Goal: Task Accomplishment & Management: Manage account settings

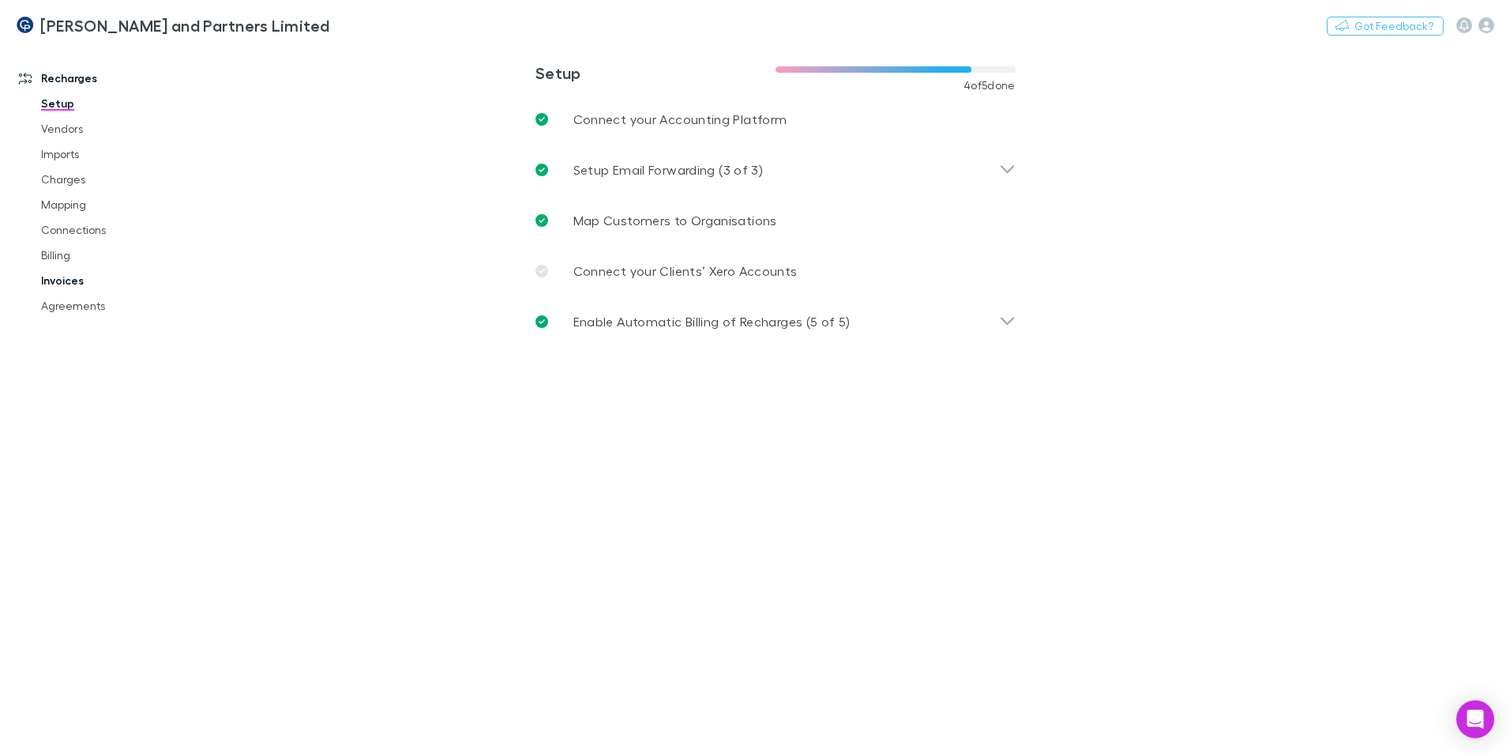
click at [81, 272] on link "Invoices" at bounding box center [119, 280] width 188 height 25
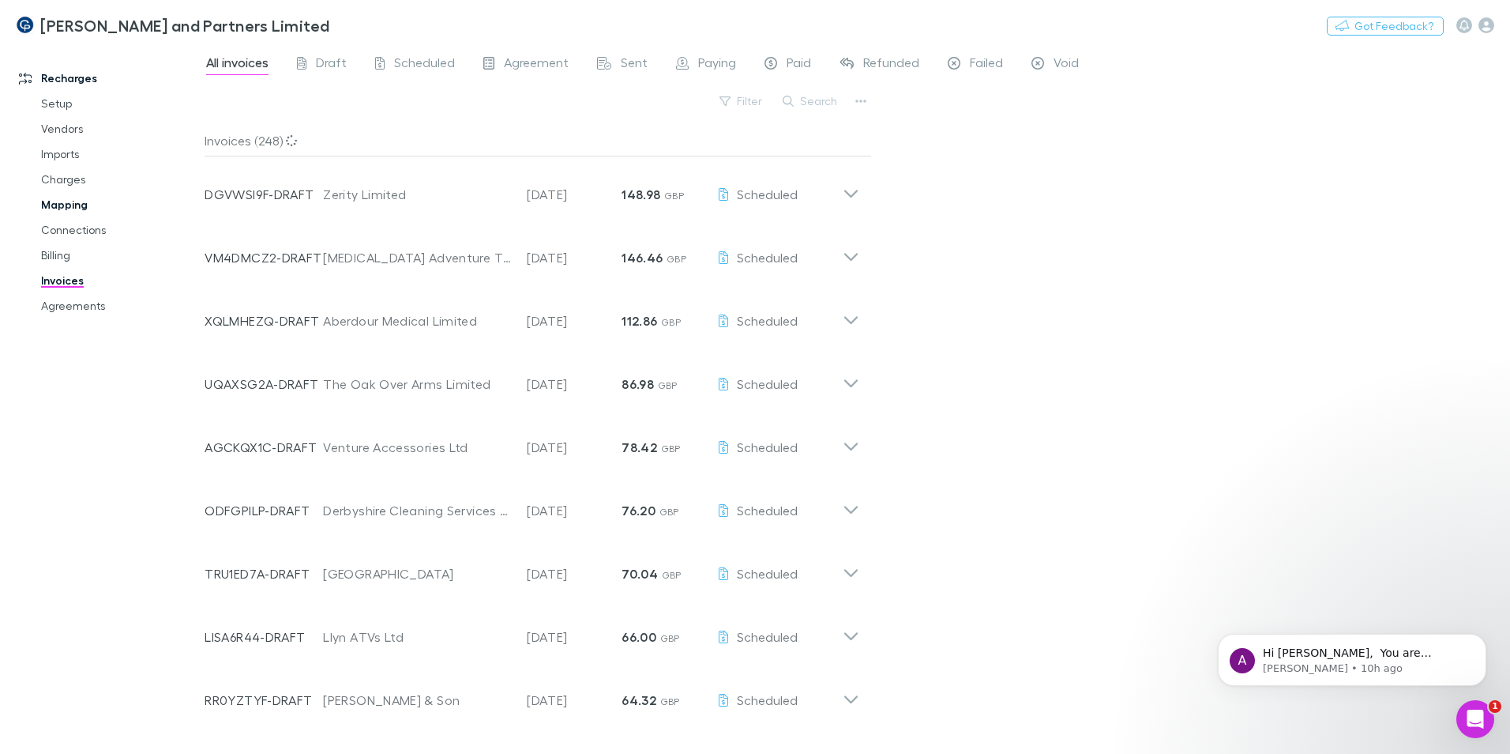
click at [72, 205] on link "Mapping" at bounding box center [119, 204] width 188 height 25
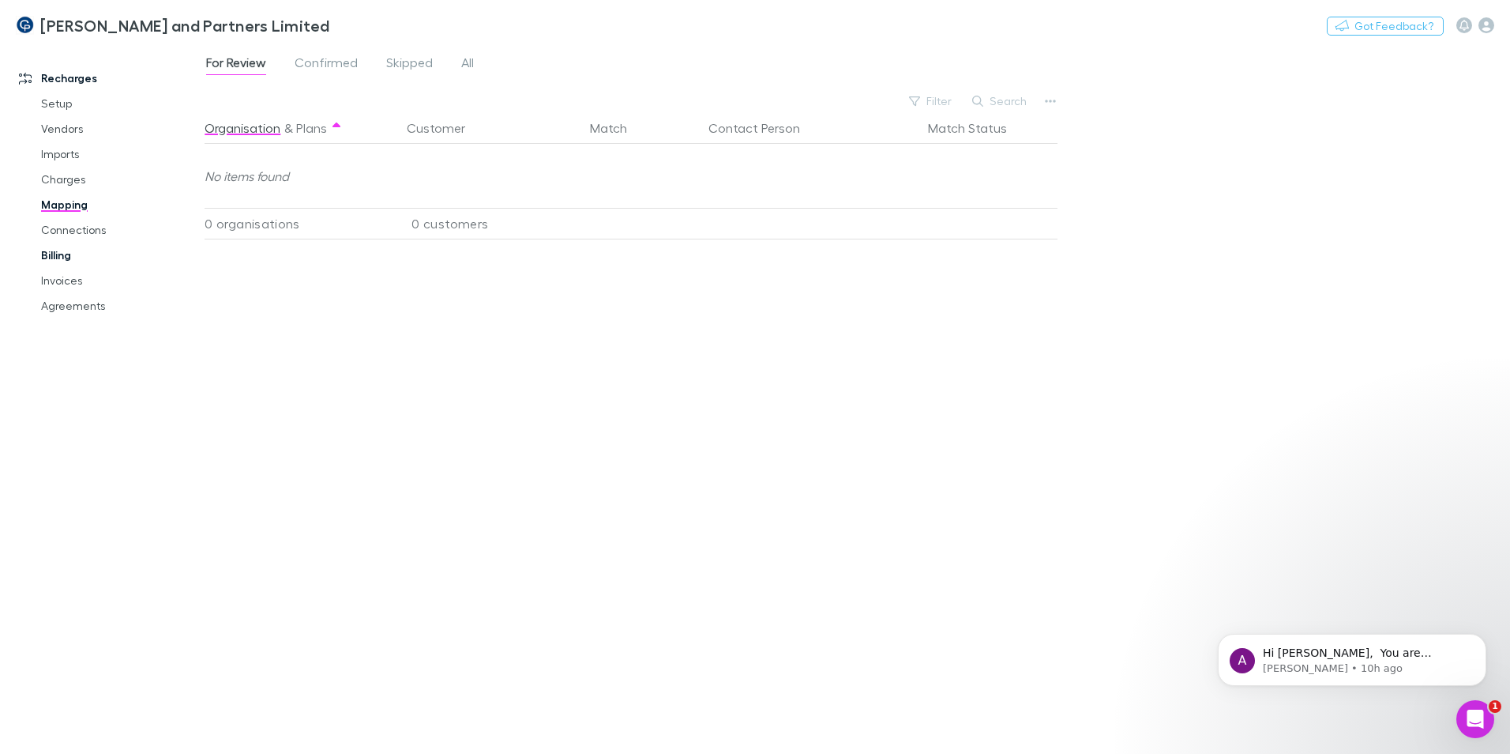
click at [77, 259] on link "Billing" at bounding box center [119, 254] width 188 height 25
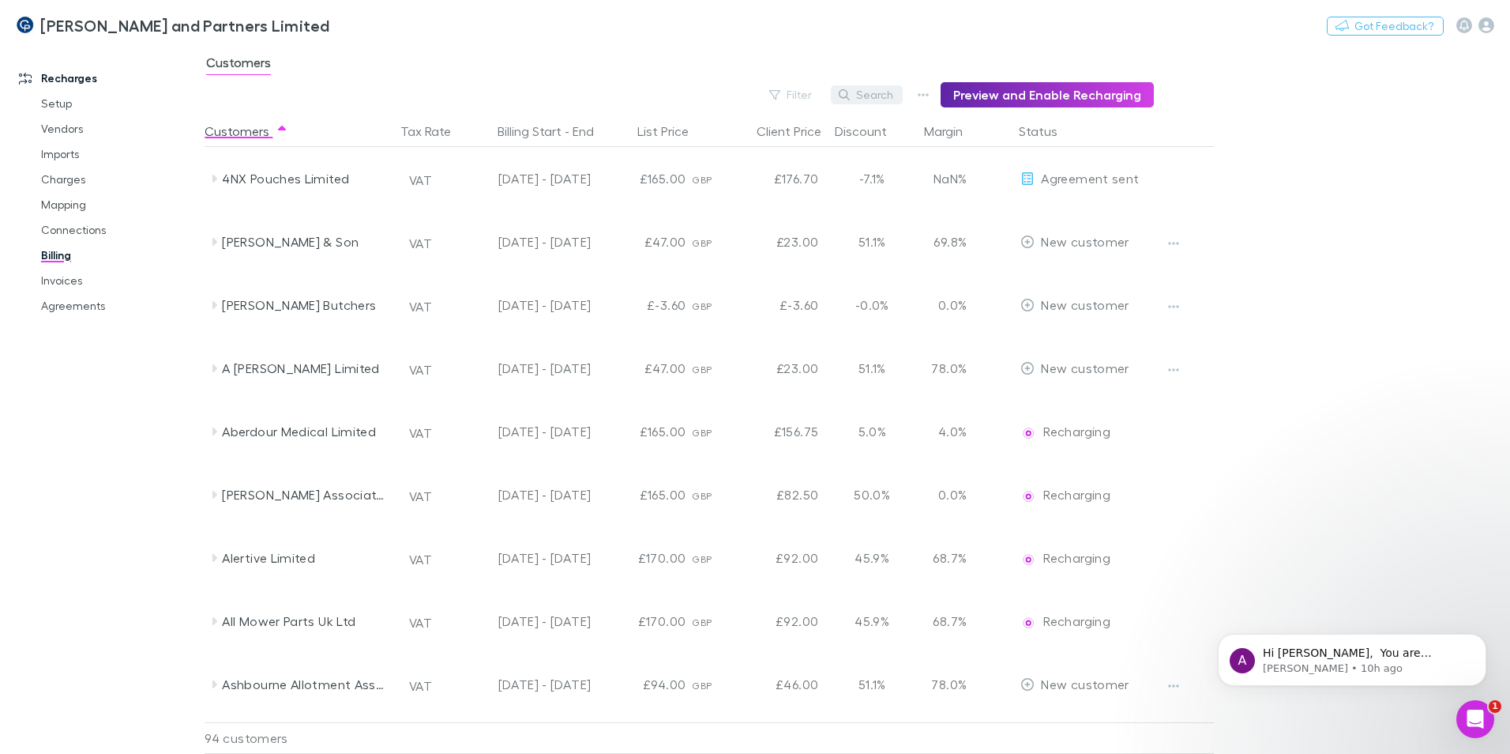
click at [877, 93] on button "Search" at bounding box center [867, 94] width 72 height 19
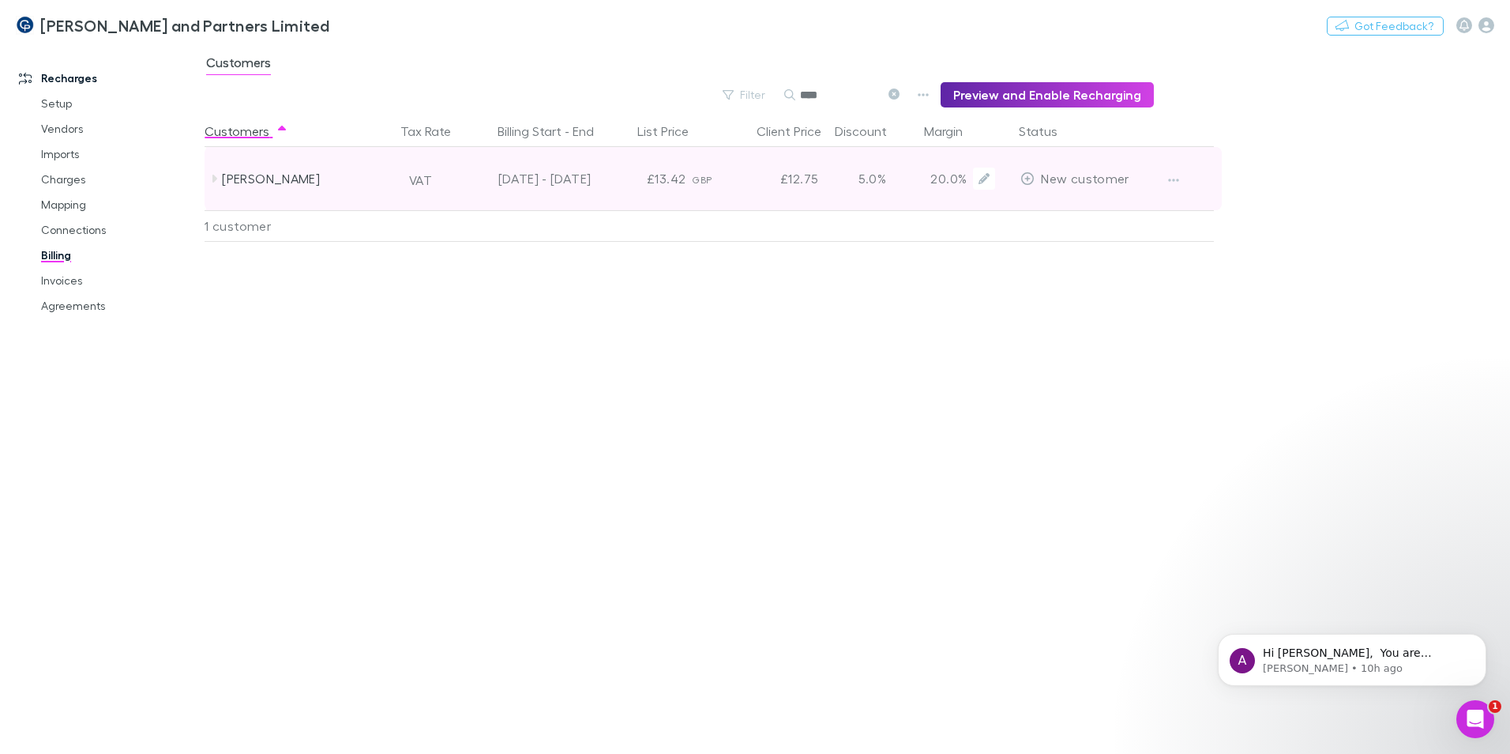
type input "****"
click at [290, 173] on div "[PERSON_NAME]" at bounding box center [305, 178] width 167 height 63
